Goal: Check status: Check status

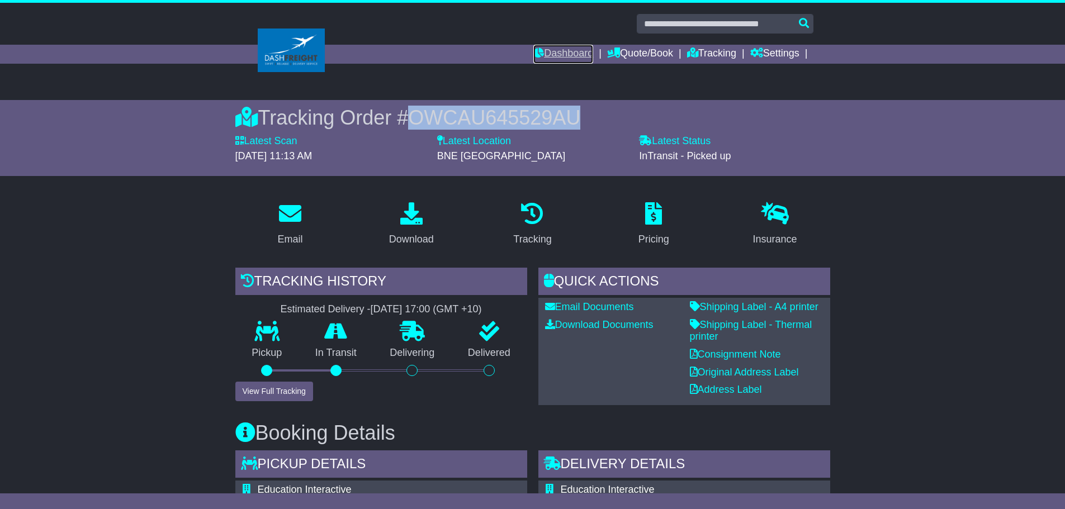
click at [566, 54] on link "Dashboard" at bounding box center [563, 54] width 60 height 19
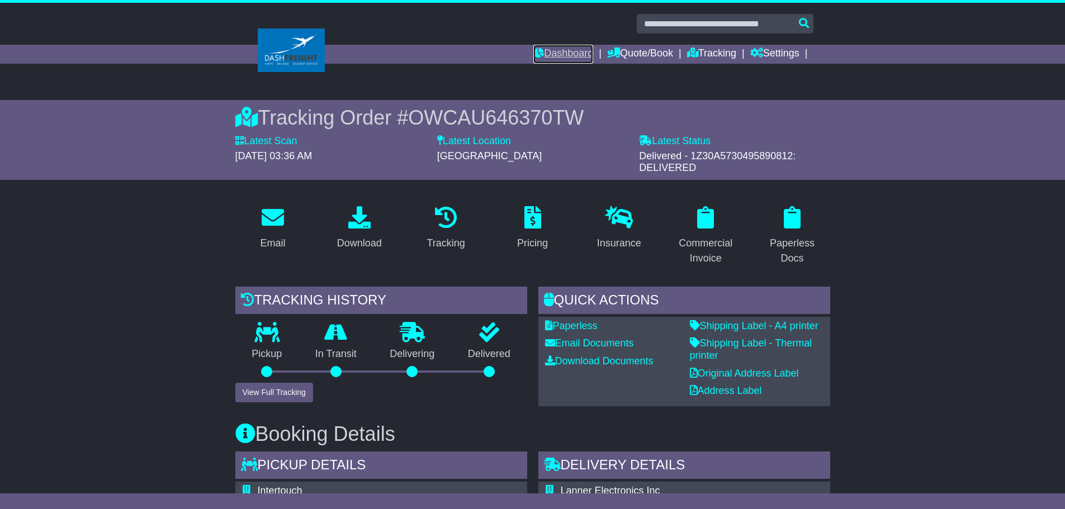
click at [555, 54] on link "Dashboard" at bounding box center [563, 54] width 60 height 19
